Goal: Understand process/instructions

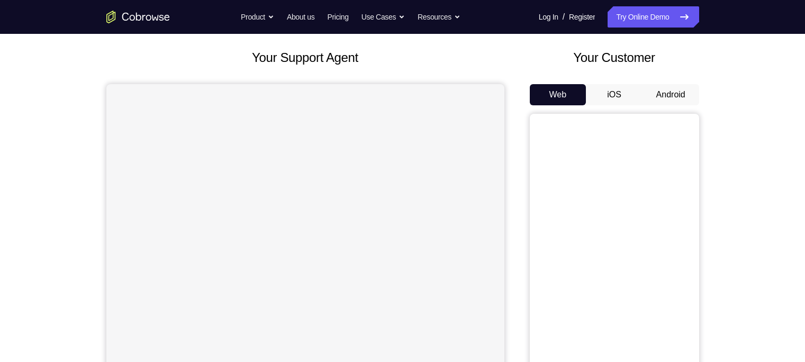
scroll to position [53, 0]
click at [638, 87] on button "Android" at bounding box center [671, 94] width 57 height 21
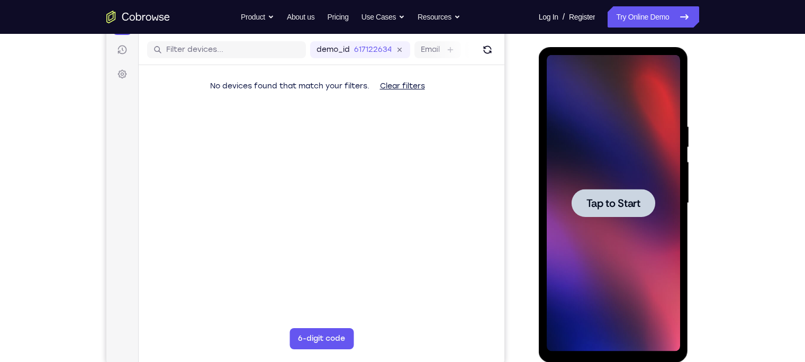
scroll to position [129, 0]
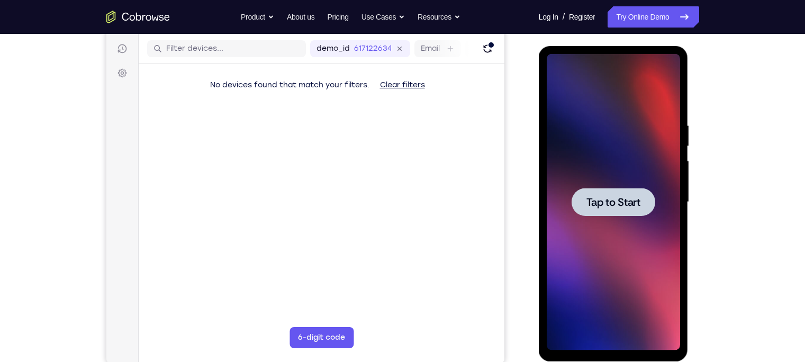
click at [607, 202] on span "Tap to Start" at bounding box center [614, 202] width 54 height 11
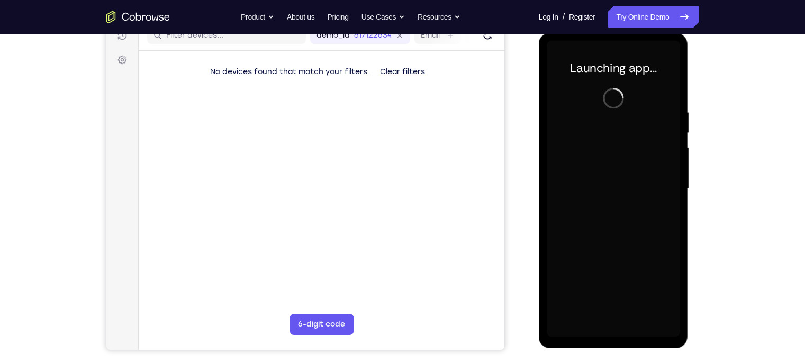
scroll to position [143, 0]
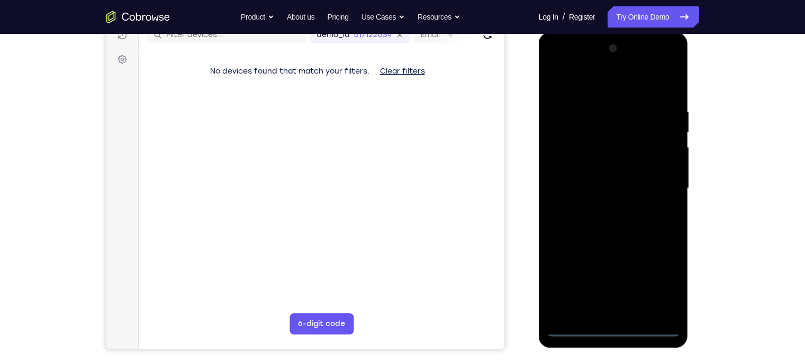
click at [615, 283] on div at bounding box center [613, 188] width 133 height 296
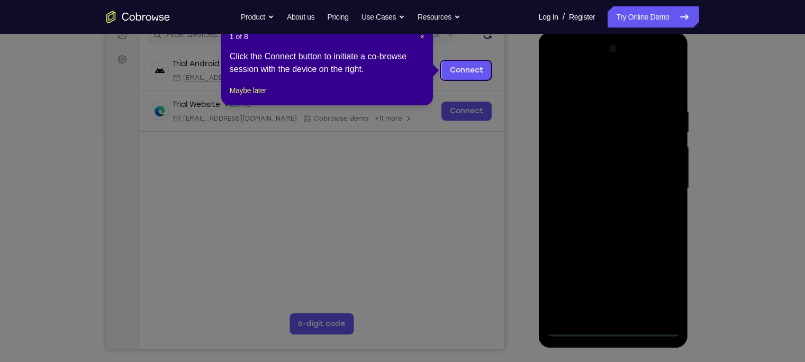
click at [638, 280] on icon at bounding box center [407, 181] width 815 height 362
click at [422, 37] on span "×" at bounding box center [422, 36] width 4 height 8
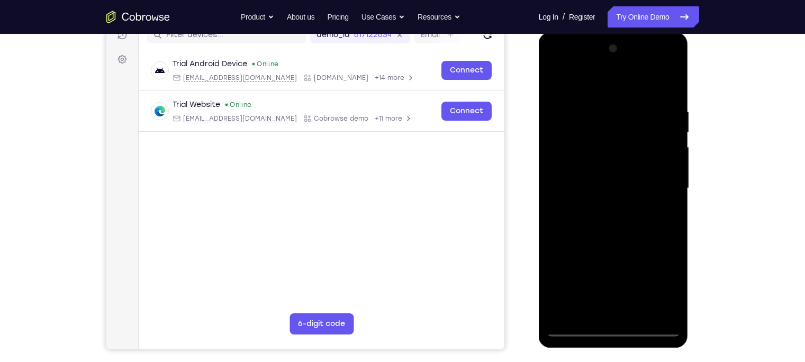
click at [638, 279] on div at bounding box center [613, 188] width 133 height 296
click at [638, 62] on div at bounding box center [613, 188] width 133 height 296
click at [638, 64] on div at bounding box center [613, 188] width 133 height 296
click at [631, 85] on div at bounding box center [613, 188] width 133 height 296
click at [598, 64] on div at bounding box center [613, 188] width 133 height 296
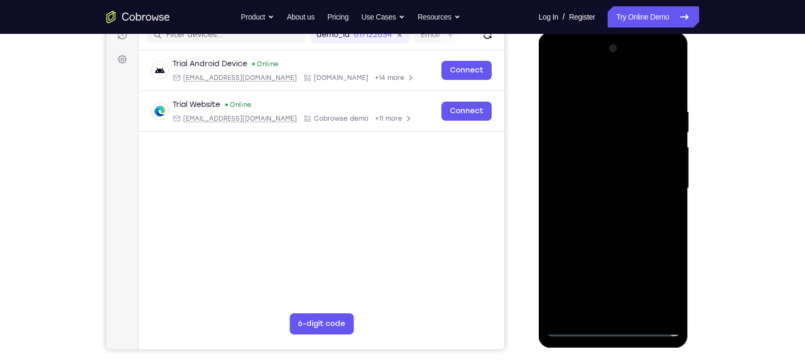
click at [606, 207] on div at bounding box center [613, 188] width 133 height 296
click at [608, 176] on div at bounding box center [613, 188] width 133 height 296
click at [607, 170] on div at bounding box center [613, 188] width 133 height 296
click at [606, 187] on div at bounding box center [613, 188] width 133 height 296
click at [613, 233] on div at bounding box center [613, 188] width 133 height 296
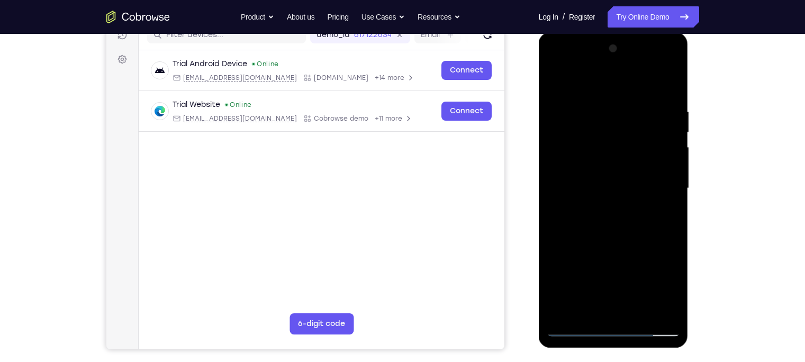
click at [638, 64] on div at bounding box center [613, 188] width 133 height 296
click at [638, 232] on div at bounding box center [613, 188] width 133 height 296
click at [613, 86] on div at bounding box center [613, 188] width 133 height 296
click at [638, 149] on div at bounding box center [613, 188] width 133 height 296
drag, startPoint x: 609, startPoint y: 175, endPoint x: 654, endPoint y: 166, distance: 45.4
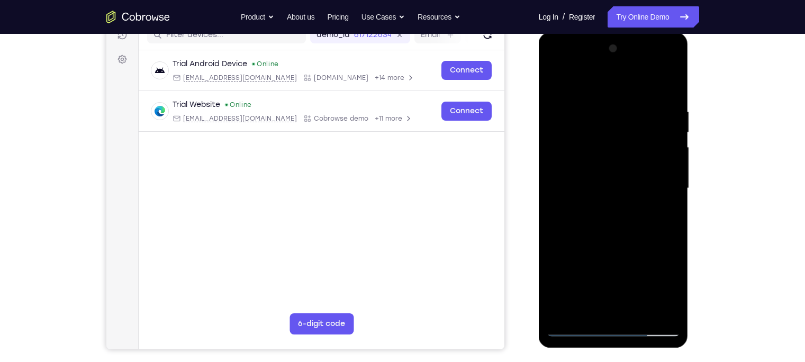
click at [638, 166] on div at bounding box center [613, 188] width 133 height 296
click at [638, 79] on div at bounding box center [613, 188] width 133 height 296
drag, startPoint x: 623, startPoint y: 108, endPoint x: 616, endPoint y: 212, distance: 104.0
click at [616, 212] on div at bounding box center [613, 188] width 133 height 296
drag, startPoint x: 577, startPoint y: 110, endPoint x: 582, endPoint y: 206, distance: 96.0
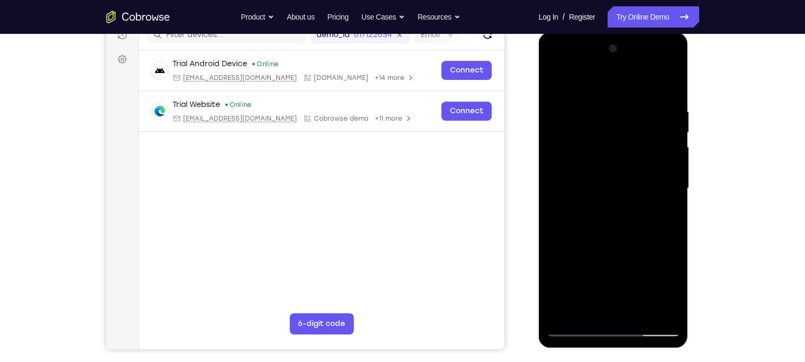
click at [582, 206] on div at bounding box center [613, 188] width 133 height 296
drag, startPoint x: 574, startPoint y: 178, endPoint x: 571, endPoint y: 240, distance: 62.5
click at [571, 240] on div at bounding box center [613, 188] width 133 height 296
drag, startPoint x: 580, startPoint y: 127, endPoint x: 570, endPoint y: 217, distance: 90.6
click at [570, 217] on div at bounding box center [613, 188] width 133 height 296
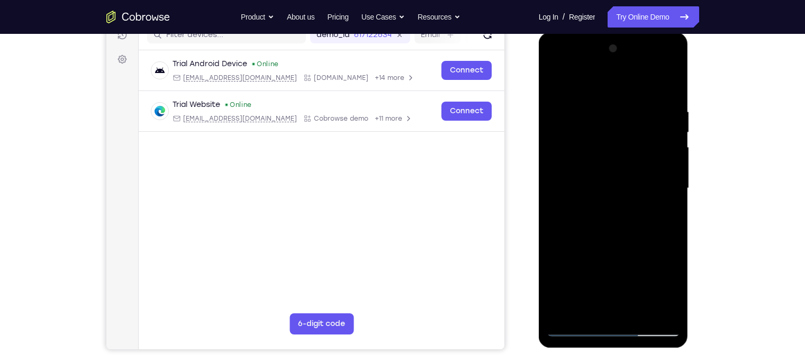
drag, startPoint x: 569, startPoint y: 129, endPoint x: 573, endPoint y: 218, distance: 89.0
click at [573, 218] on div at bounding box center [613, 188] width 133 height 296
drag, startPoint x: 577, startPoint y: 129, endPoint x: 577, endPoint y: 222, distance: 93.2
click at [577, 222] on div at bounding box center [613, 188] width 133 height 296
click at [612, 85] on div at bounding box center [613, 188] width 133 height 296
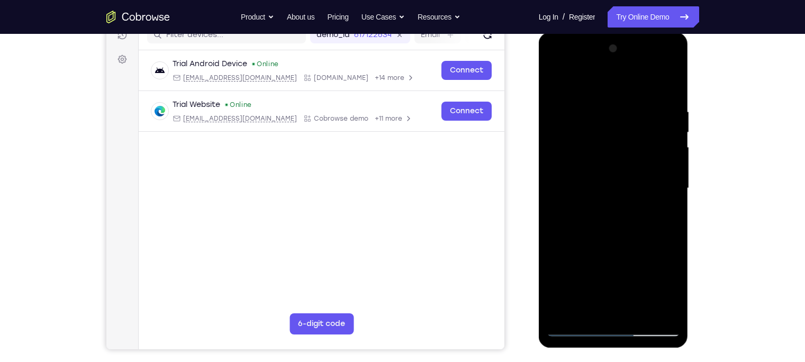
click at [560, 192] on div at bounding box center [613, 188] width 133 height 296
click at [638, 149] on div at bounding box center [613, 188] width 133 height 296
click at [638, 34] on div at bounding box center [614, 187] width 169 height 326
click at [638, 80] on div at bounding box center [613, 188] width 133 height 296
click at [552, 100] on div at bounding box center [613, 188] width 133 height 296
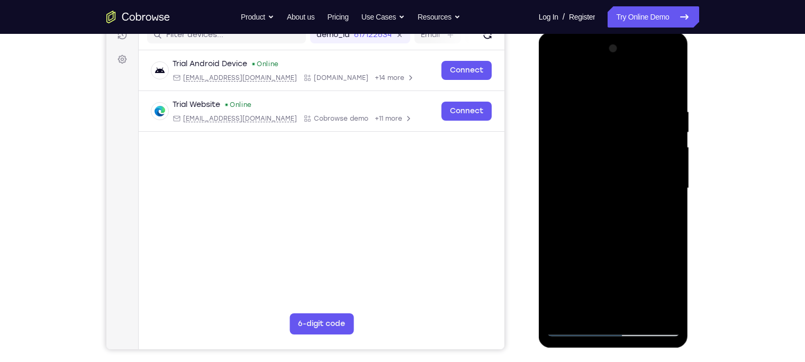
click at [638, 99] on div at bounding box center [613, 188] width 133 height 296
click at [575, 283] on div at bounding box center [613, 188] width 133 height 296
click at [638, 283] on div at bounding box center [613, 188] width 133 height 296
click at [565, 283] on div at bounding box center [613, 188] width 133 height 296
click at [638, 283] on div at bounding box center [613, 188] width 133 height 296
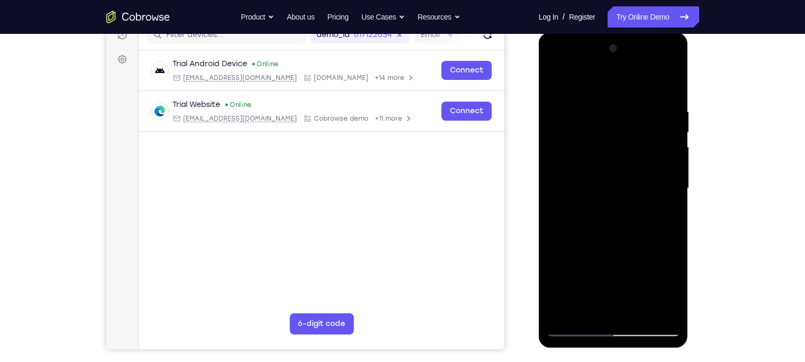
click at [557, 83] on div at bounding box center [613, 188] width 133 height 296
drag, startPoint x: 604, startPoint y: 263, endPoint x: 610, endPoint y: 93, distance: 169.6
click at [610, 93] on div at bounding box center [613, 188] width 133 height 296
drag, startPoint x: 606, startPoint y: 262, endPoint x: 621, endPoint y: 123, distance: 139.0
click at [621, 123] on div at bounding box center [613, 188] width 133 height 296
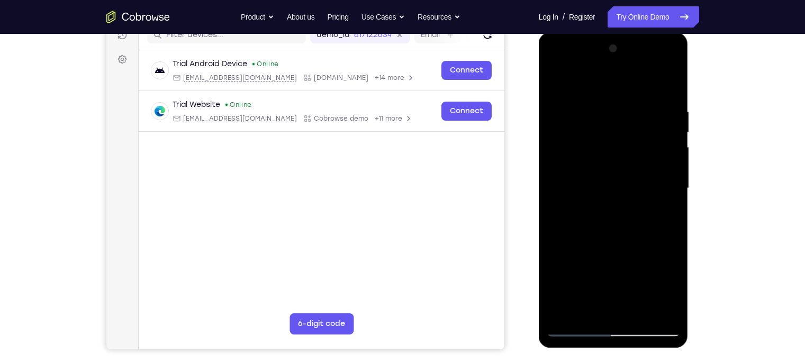
drag, startPoint x: 611, startPoint y: 268, endPoint x: 613, endPoint y: 141, distance: 127.1
click at [613, 141] on div at bounding box center [613, 188] width 133 height 296
click at [578, 283] on div at bounding box center [613, 188] width 133 height 296
click at [611, 204] on div at bounding box center [613, 188] width 133 height 296
click at [638, 67] on div at bounding box center [613, 188] width 133 height 296
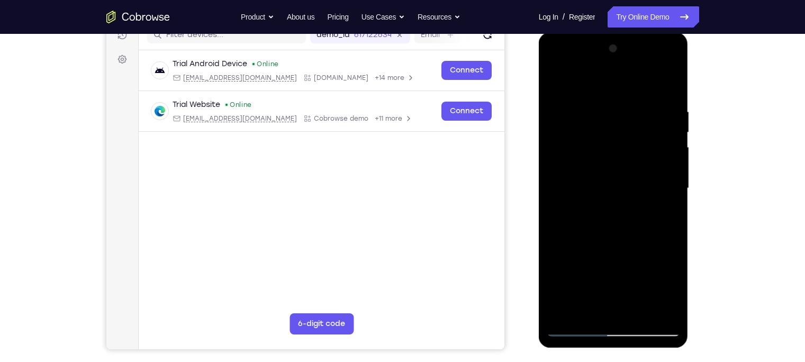
click at [607, 64] on div at bounding box center [613, 188] width 133 height 296
click at [623, 61] on div at bounding box center [613, 188] width 133 height 296
click at [559, 66] on div at bounding box center [613, 188] width 133 height 296
click at [601, 67] on div at bounding box center [613, 188] width 133 height 296
click at [613, 200] on div at bounding box center [613, 188] width 133 height 296
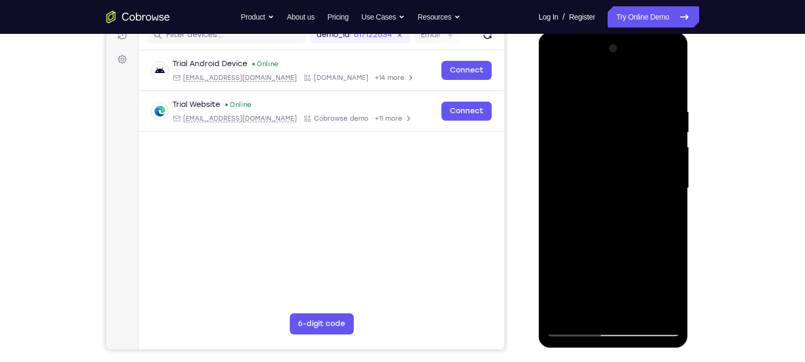
click at [613, 185] on div at bounding box center [613, 188] width 133 height 296
click at [615, 199] on div at bounding box center [613, 188] width 133 height 296
click at [615, 237] on div at bounding box center [613, 188] width 133 height 296
click at [623, 181] on div at bounding box center [613, 188] width 133 height 296
drag, startPoint x: 617, startPoint y: 212, endPoint x: 613, endPoint y: 124, distance: 88.5
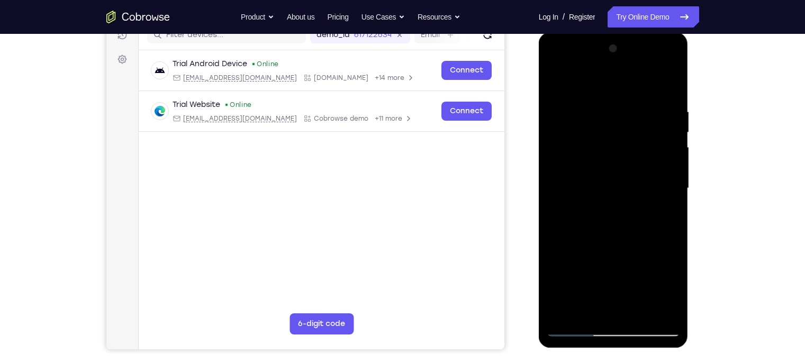
click at [613, 124] on div at bounding box center [613, 188] width 133 height 296
click at [618, 283] on div at bounding box center [613, 188] width 133 height 296
drag, startPoint x: 611, startPoint y: 193, endPoint x: 644, endPoint y: 167, distance: 41.8
click at [638, 167] on div at bounding box center [613, 188] width 133 height 296
click at [638, 173] on div at bounding box center [613, 188] width 133 height 296
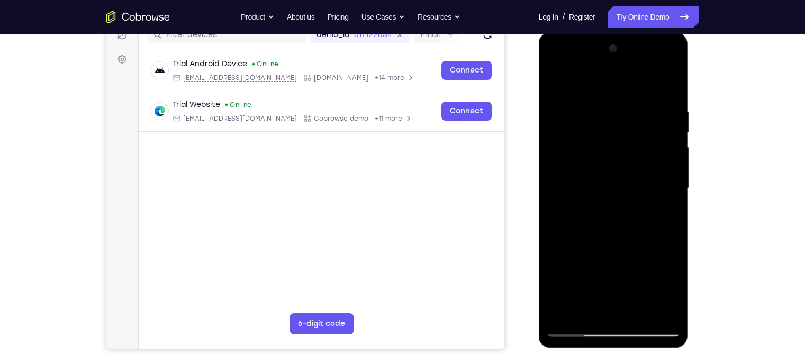
click at [597, 173] on div at bounding box center [613, 188] width 133 height 296
click at [624, 212] on div at bounding box center [613, 188] width 133 height 296
click at [638, 91] on div at bounding box center [613, 188] width 133 height 296
click at [560, 80] on div at bounding box center [613, 188] width 133 height 296
click at [638, 80] on div at bounding box center [613, 188] width 133 height 296
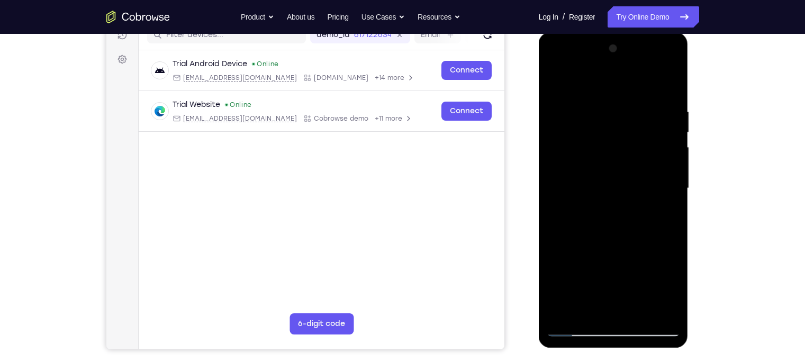
click at [605, 130] on div at bounding box center [613, 188] width 133 height 296
drag, startPoint x: 617, startPoint y: 106, endPoint x: 628, endPoint y: 235, distance: 129.7
click at [628, 235] on div at bounding box center [613, 188] width 133 height 296
drag, startPoint x: 615, startPoint y: 98, endPoint x: 627, endPoint y: 250, distance: 152.4
click at [627, 250] on div at bounding box center [613, 188] width 133 height 296
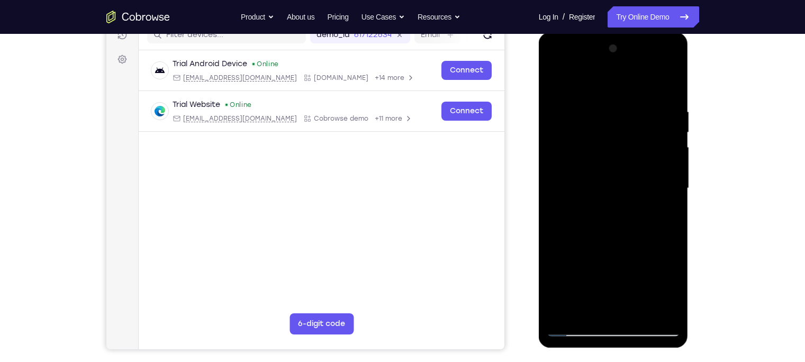
click at [638, 83] on div at bounding box center [613, 188] width 133 height 296
drag, startPoint x: 623, startPoint y: 239, endPoint x: 616, endPoint y: 61, distance: 178.5
click at [616, 61] on div at bounding box center [613, 188] width 133 height 296
drag, startPoint x: 616, startPoint y: 258, endPoint x: 610, endPoint y: 119, distance: 139.9
click at [610, 119] on div at bounding box center [613, 188] width 133 height 296
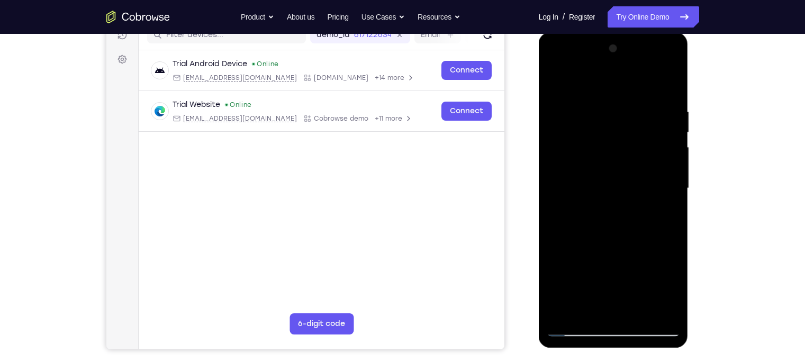
click at [601, 283] on div at bounding box center [613, 188] width 133 height 296
click at [614, 208] on div at bounding box center [613, 188] width 133 height 296
